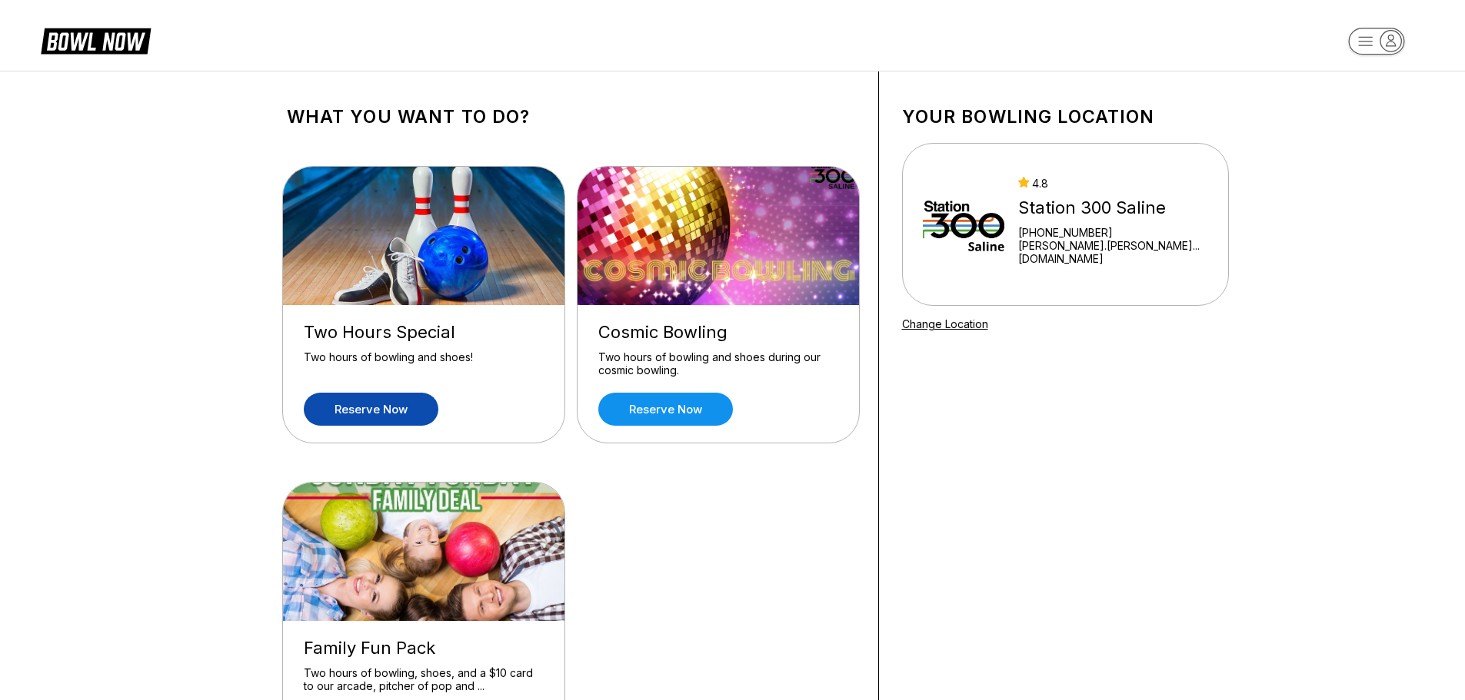
click at [405, 404] on link "Reserve now" at bounding box center [371, 409] width 135 height 33
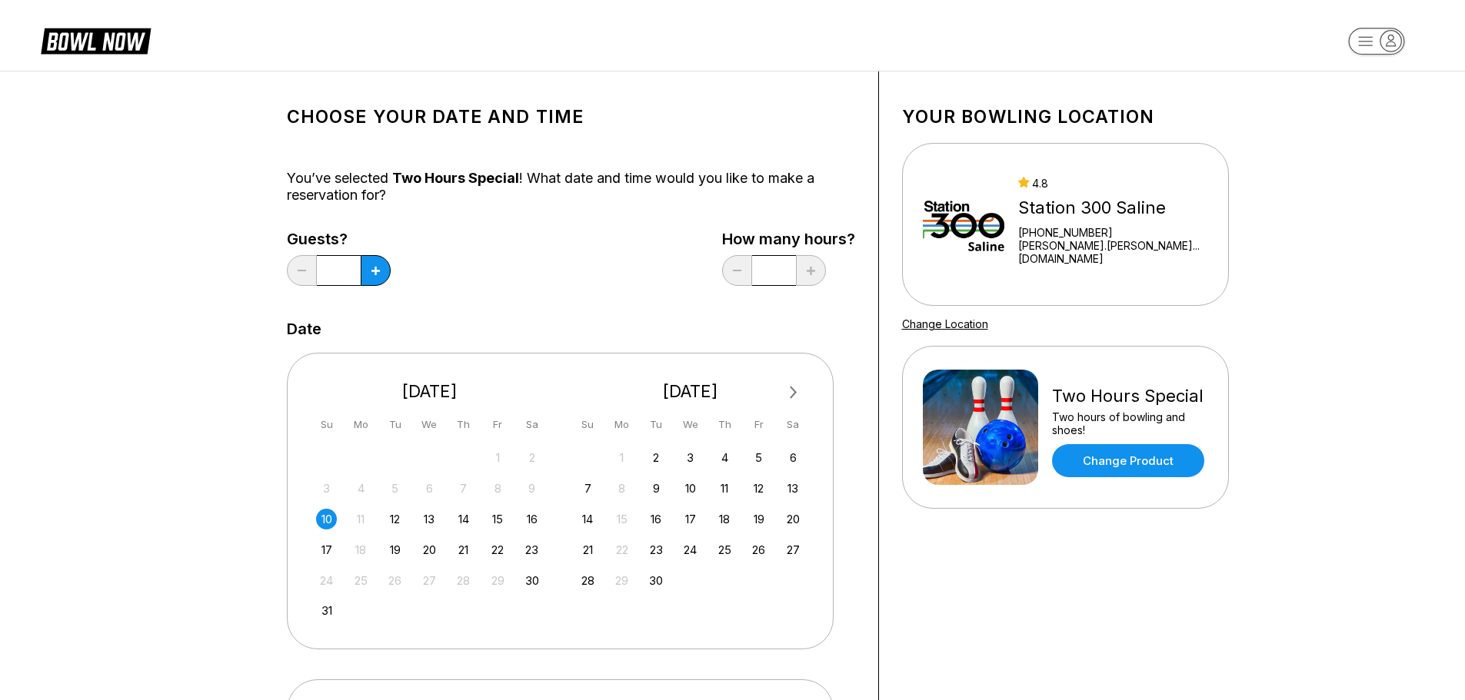
click at [326, 514] on div "10" at bounding box center [326, 519] width 21 height 21
click at [372, 264] on button at bounding box center [376, 270] width 30 height 31
type input "*"
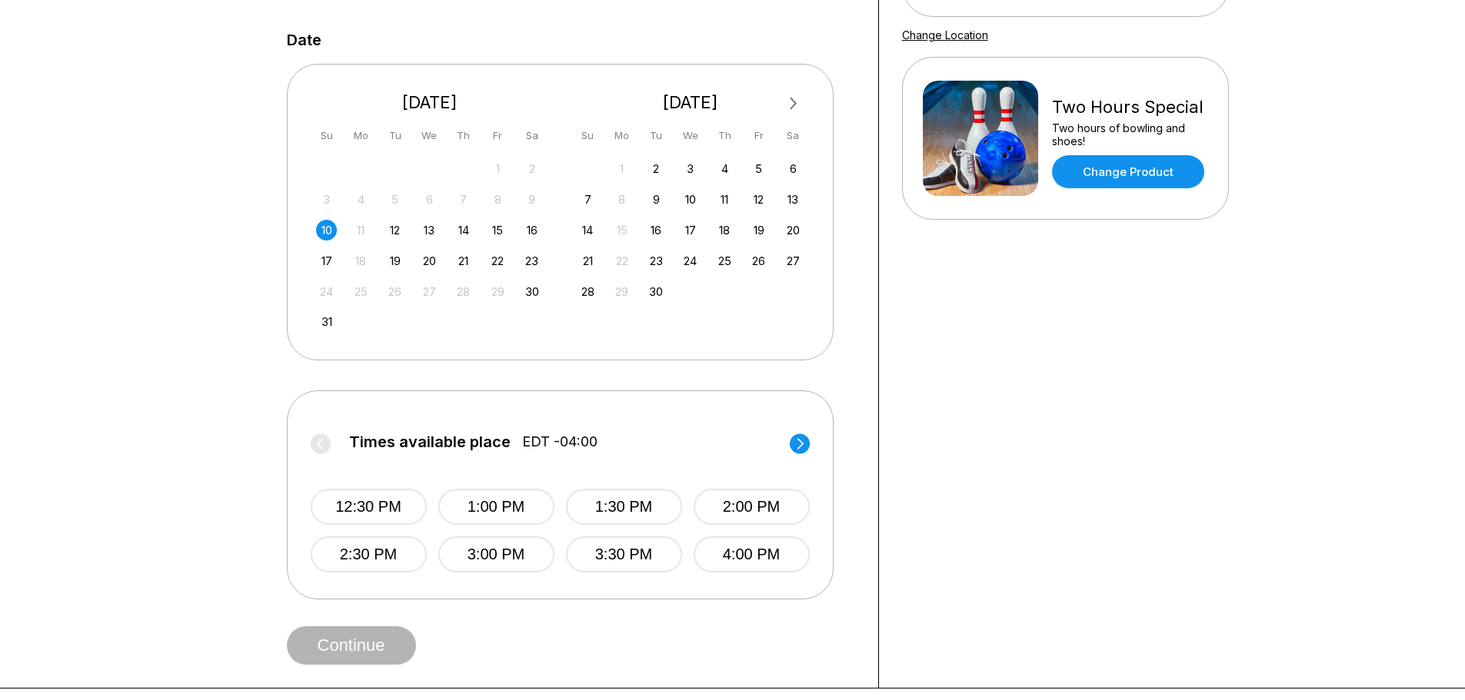
scroll to position [338, 0]
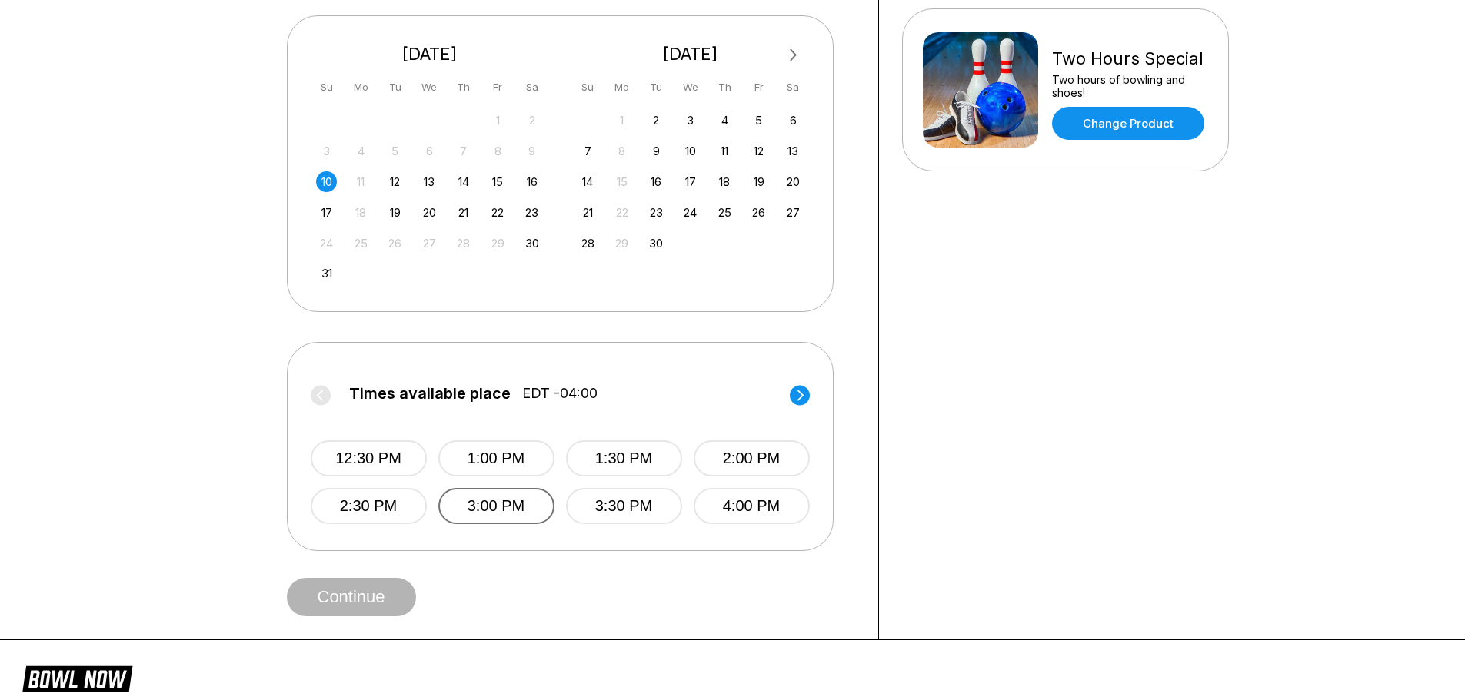
click at [534, 500] on button "3:00 PM" at bounding box center [496, 506] width 116 height 36
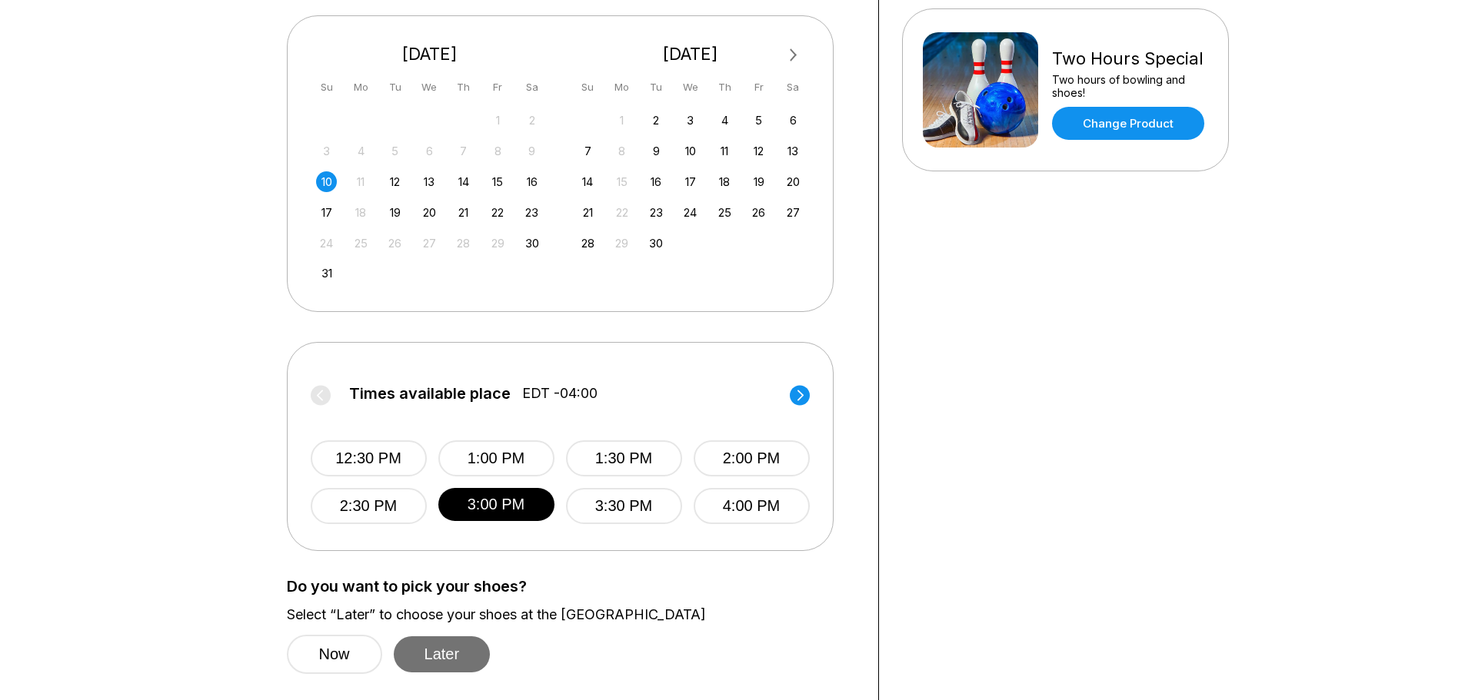
click at [433, 640] on button "Later" at bounding box center [442, 655] width 97 height 36
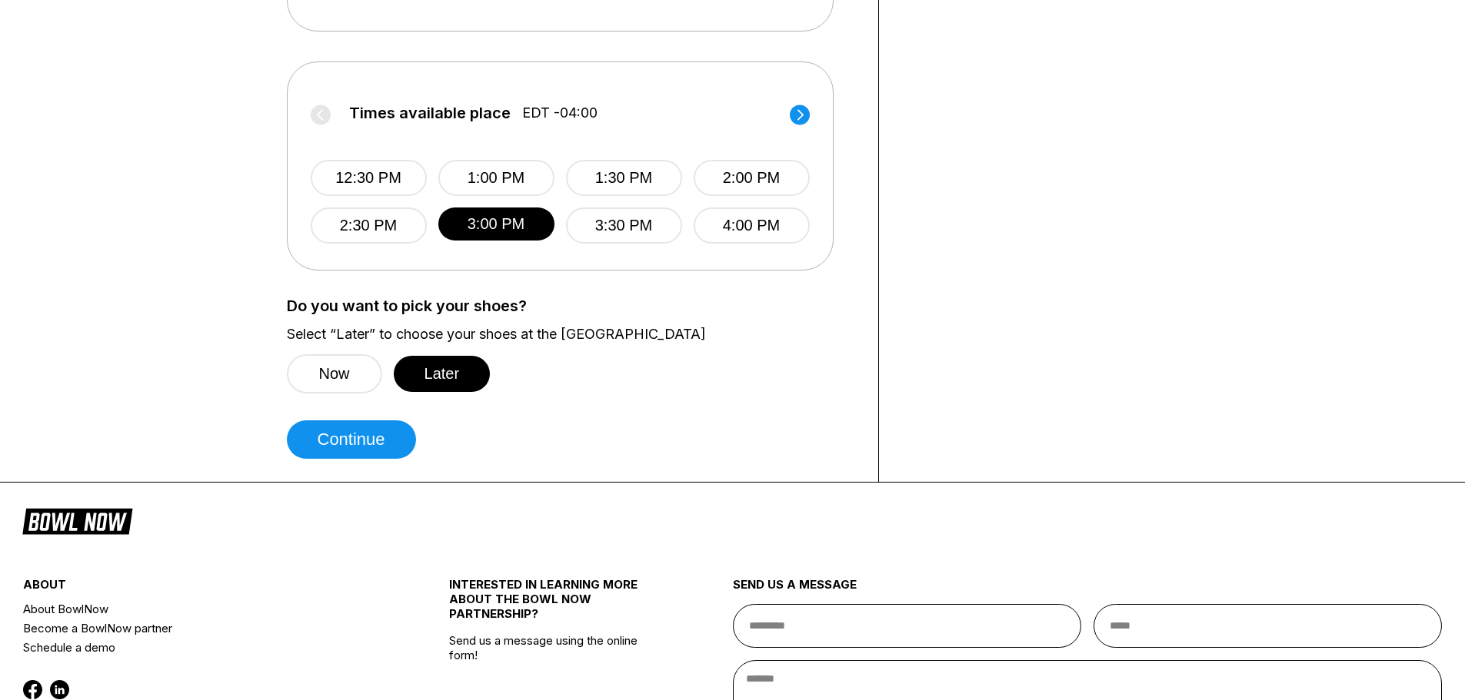
scroll to position [667, 0]
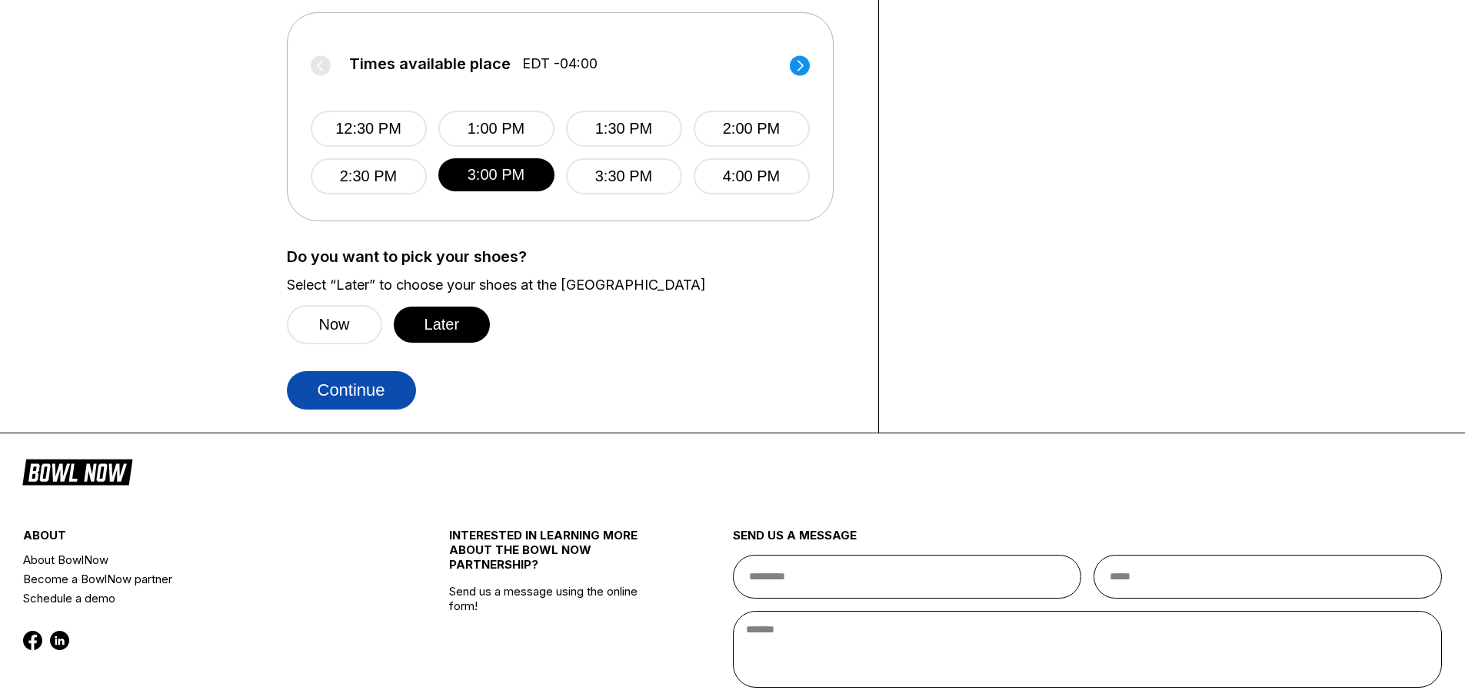
click at [383, 381] on button "Continue" at bounding box center [351, 390] width 129 height 38
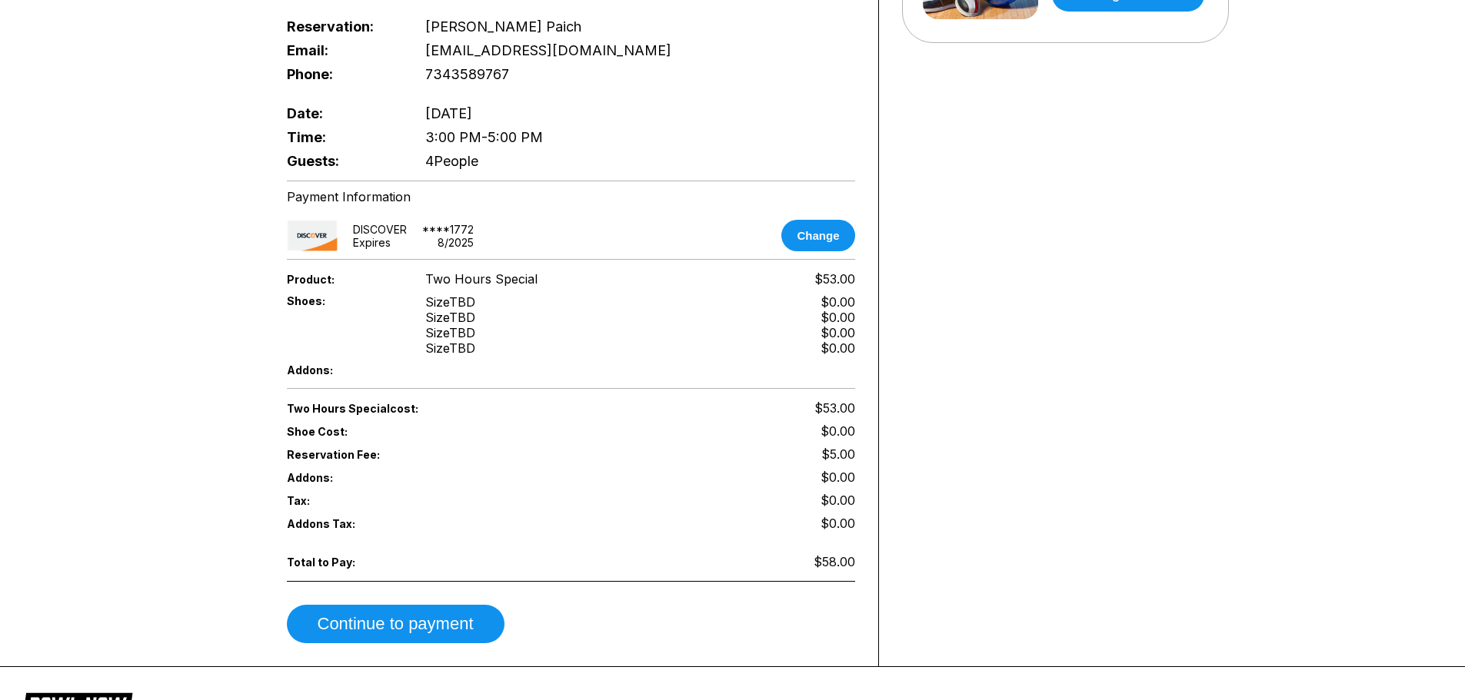
scroll to position [473, 0]
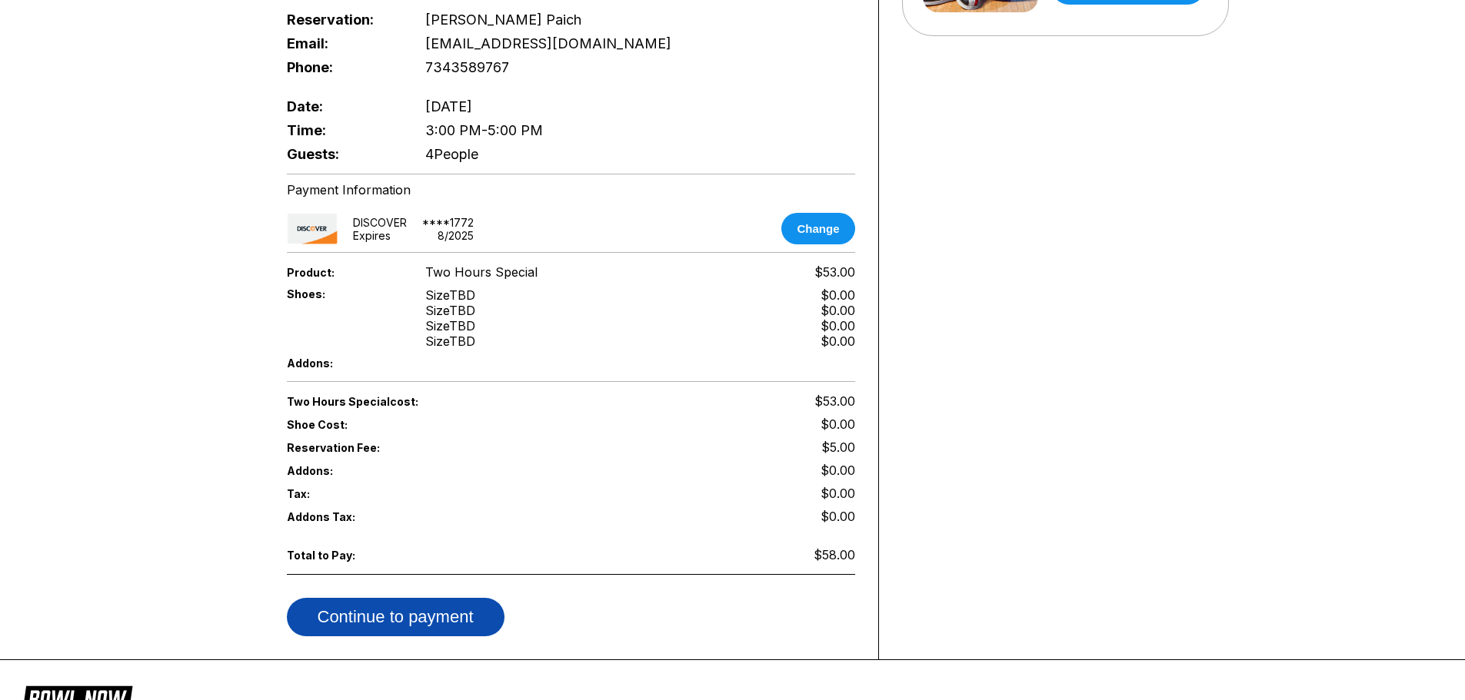
click at [471, 598] on button "Continue to payment" at bounding box center [396, 617] width 218 height 38
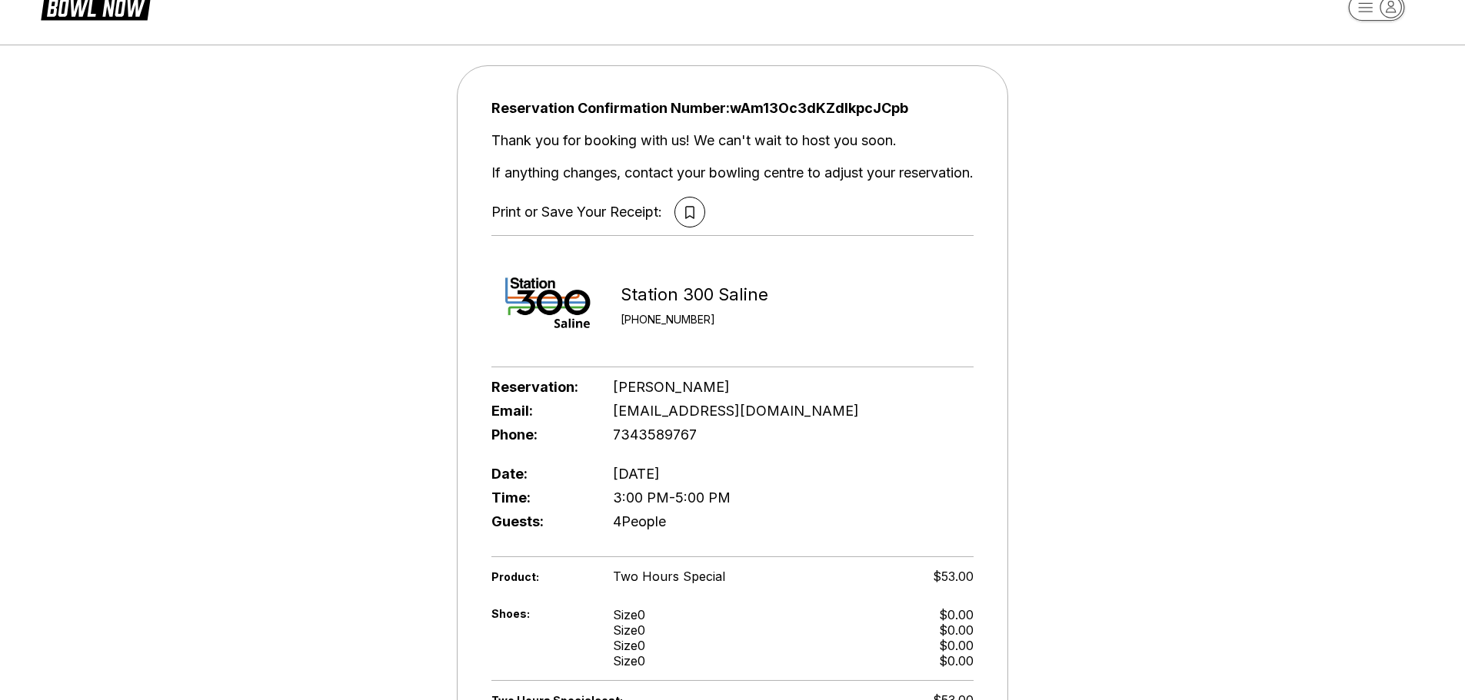
scroll to position [0, 0]
